Goal: Transaction & Acquisition: Purchase product/service

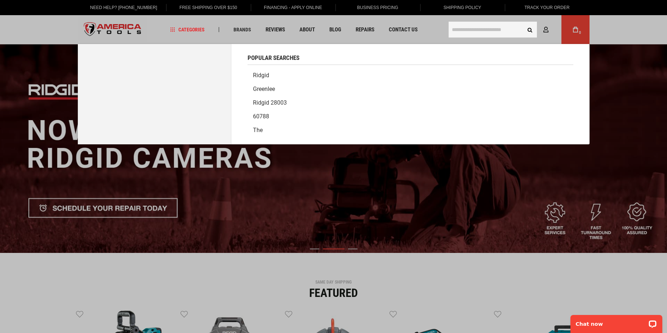
click at [457, 28] on input "text" at bounding box center [493, 30] width 88 height 16
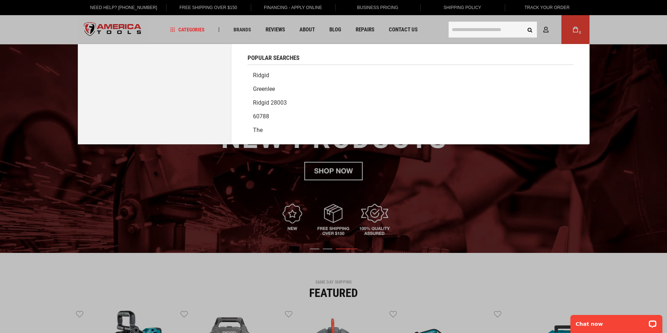
click at [268, 73] on link "Ridgid" at bounding box center [411, 75] width 326 height 14
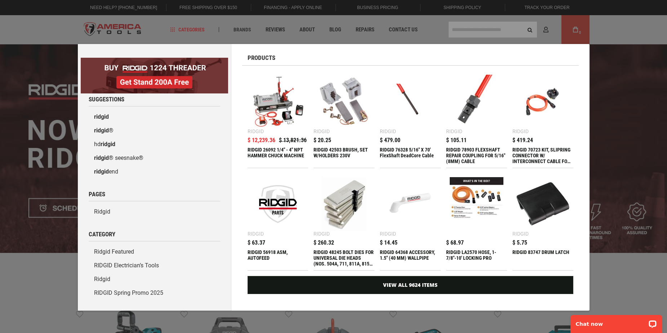
click at [462, 28] on div "Marketing offer form" at bounding box center [333, 166] width 667 height 333
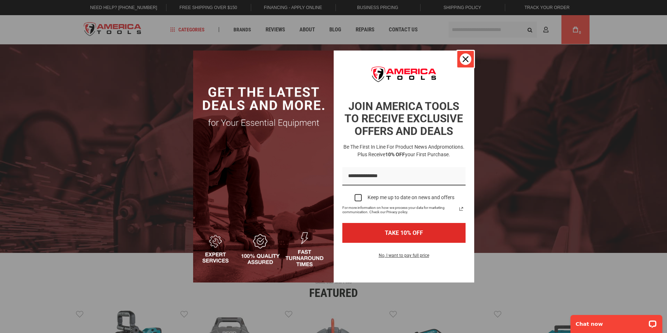
click at [465, 56] on icon "close icon" at bounding box center [466, 59] width 6 height 6
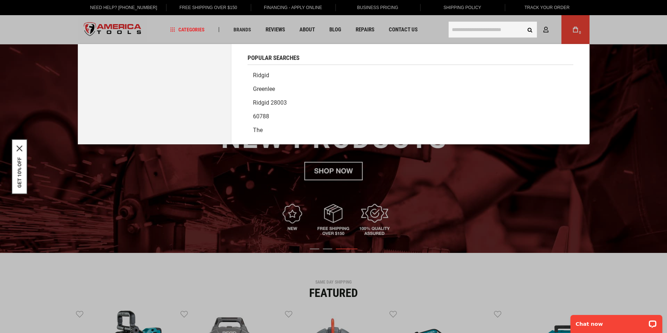
click at [471, 32] on input "text" at bounding box center [493, 30] width 88 height 16
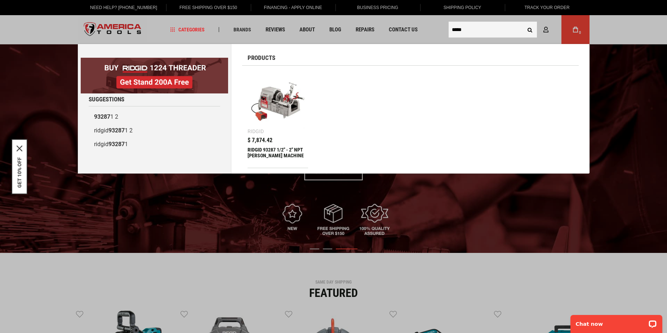
type input "*****"
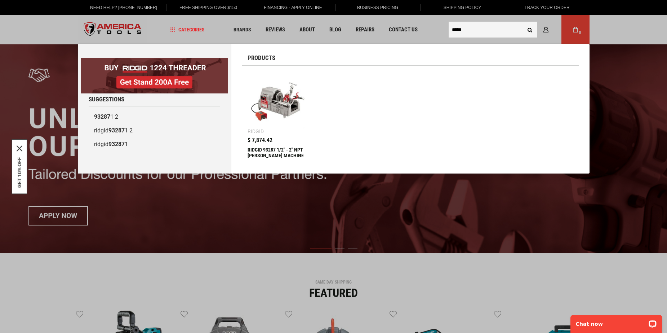
click at [278, 105] on img at bounding box center [278, 102] width 54 height 54
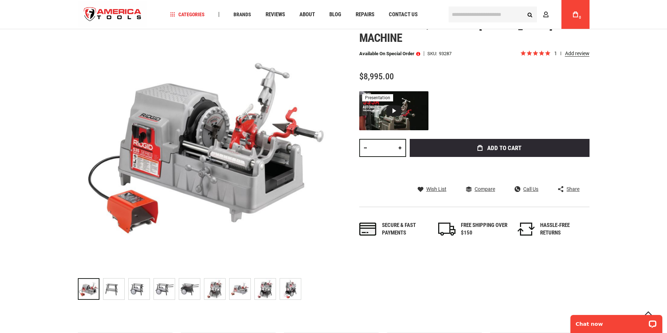
scroll to position [108, 0]
